Goal: Information Seeking & Learning: Check status

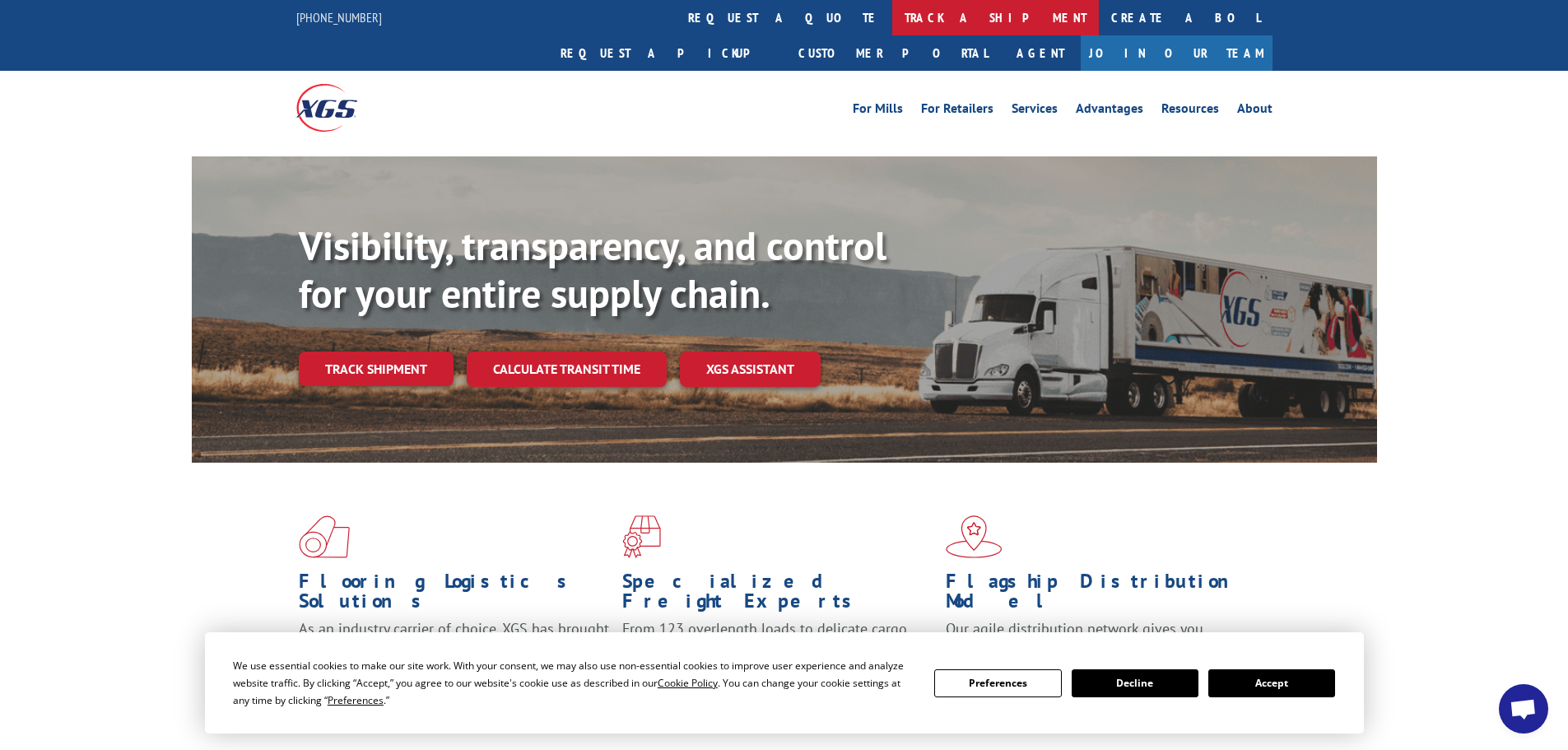
click at [892, 20] on link "track a shipment" at bounding box center [995, 17] width 207 height 35
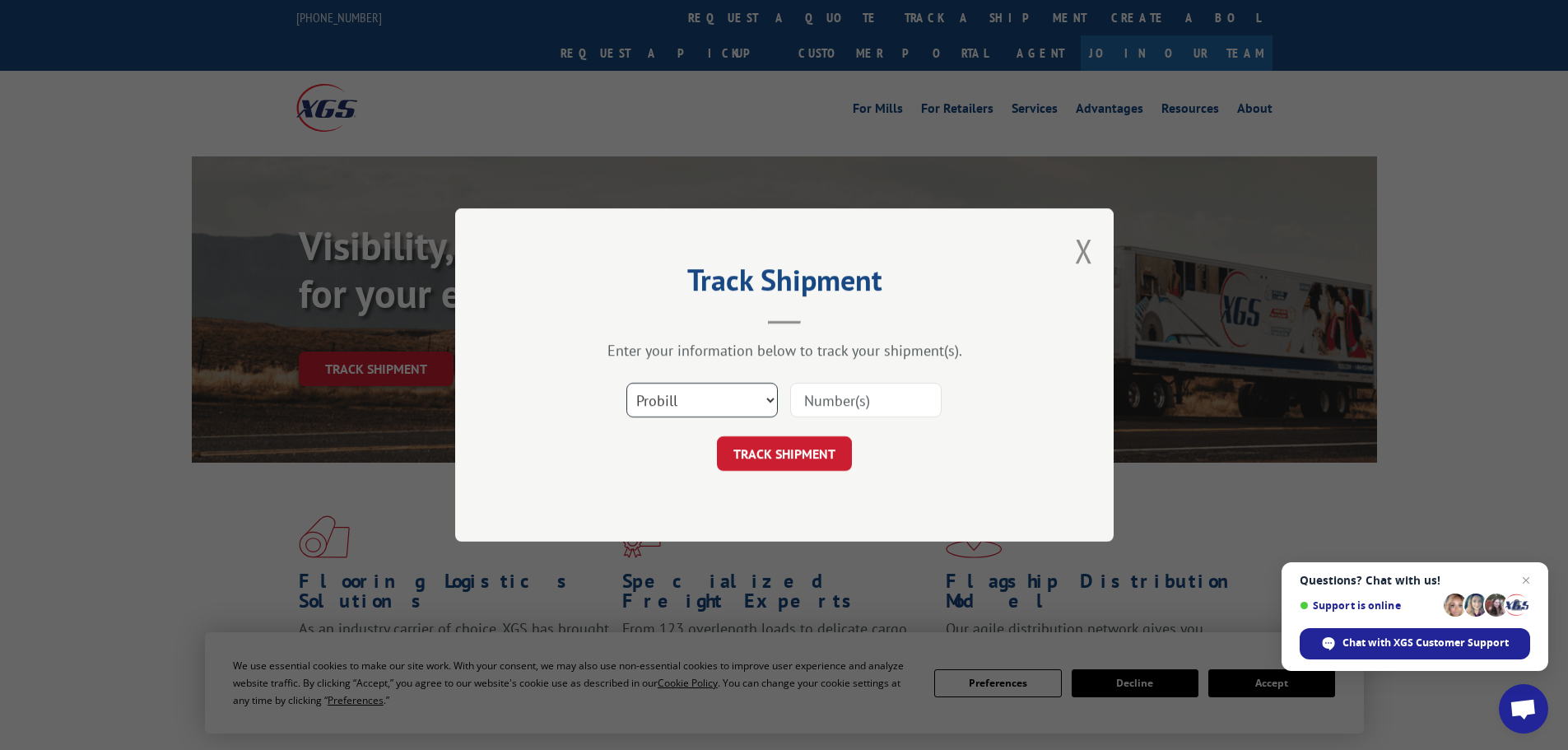
drag, startPoint x: 718, startPoint y: 395, endPoint x: 705, endPoint y: 407, distance: 17.7
click at [711, 401] on select "Select category... Probill BOL PO" at bounding box center [702, 401] width 152 height 35
select select "bol"
click at [626, 383] on select "Select category... Probill BOL PO" at bounding box center [702, 401] width 152 height 35
paste input "7040260"
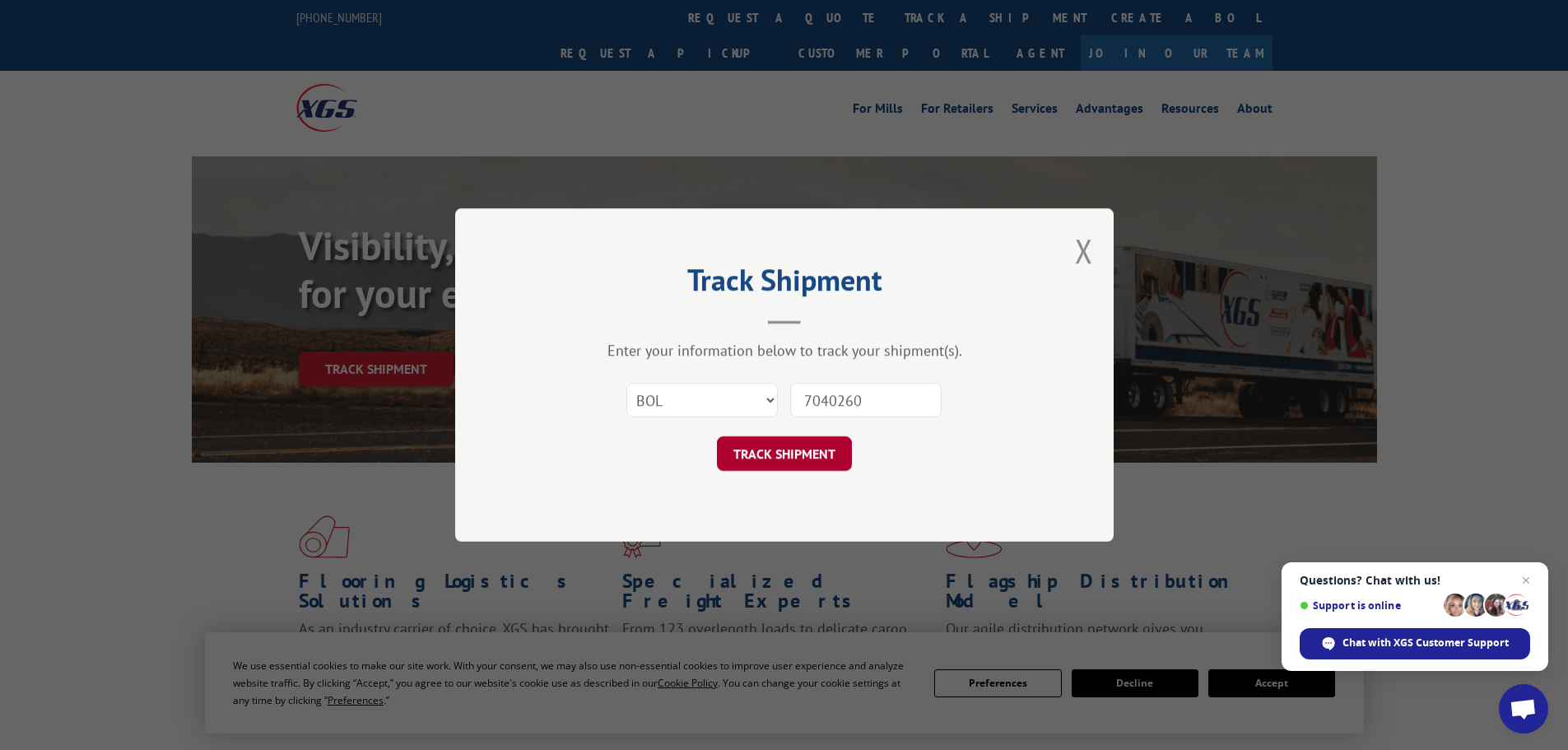
type input "7040260"
click at [775, 453] on button "TRACK SHIPMENT" at bounding box center [784, 454] width 135 height 35
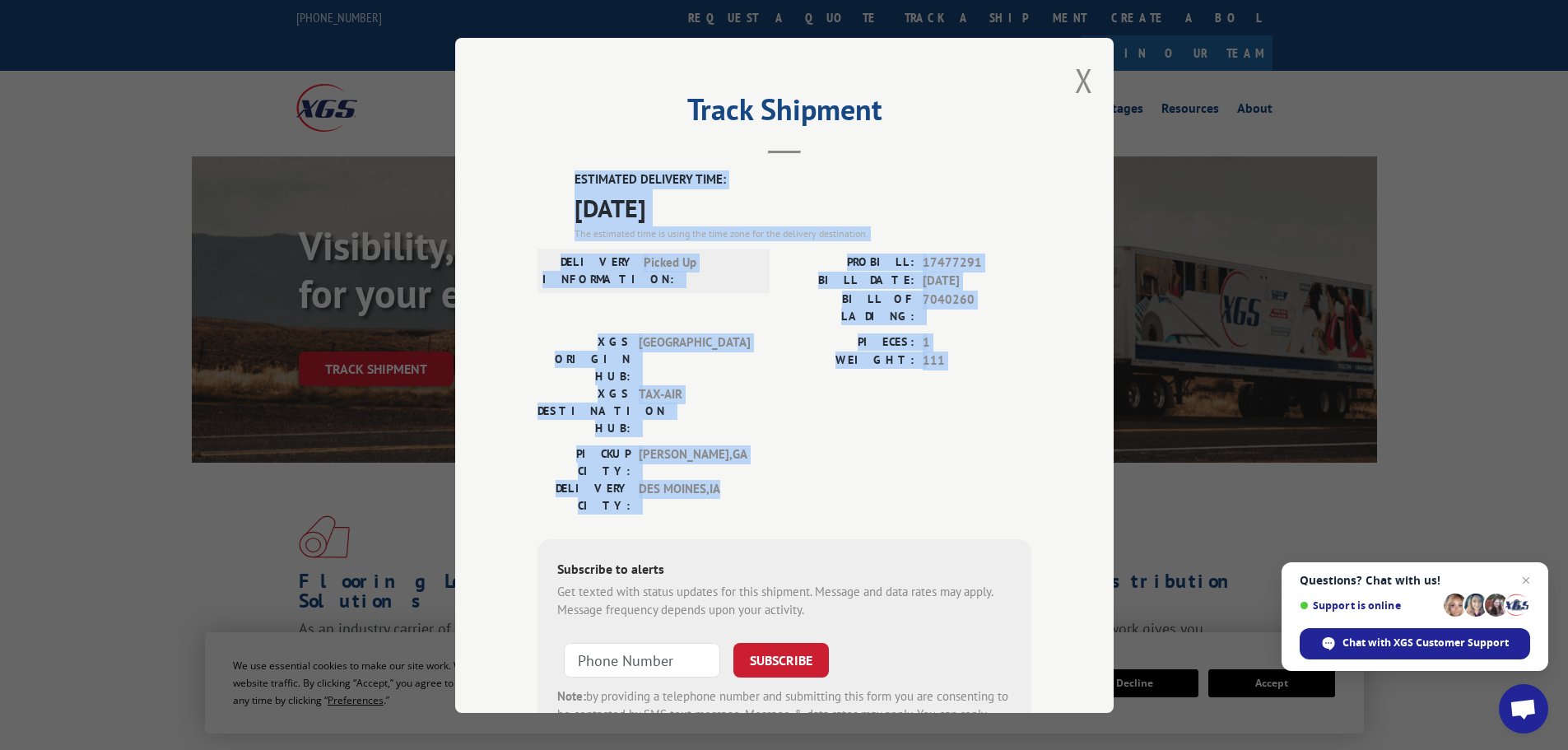
drag, startPoint x: 726, startPoint y: 401, endPoint x: 565, endPoint y: 179, distance: 274.2
click at [565, 179] on div "ESTIMATED DELIVERY TIME: [DATE] The estimated time is using the time zone for t…" at bounding box center [784, 466] width 494 height 592
copy div "ESTIMATED DELIVERY TIME: [DATE] The estimated time is using the time zone for t…"
